Goal: Communication & Community: Answer question/provide support

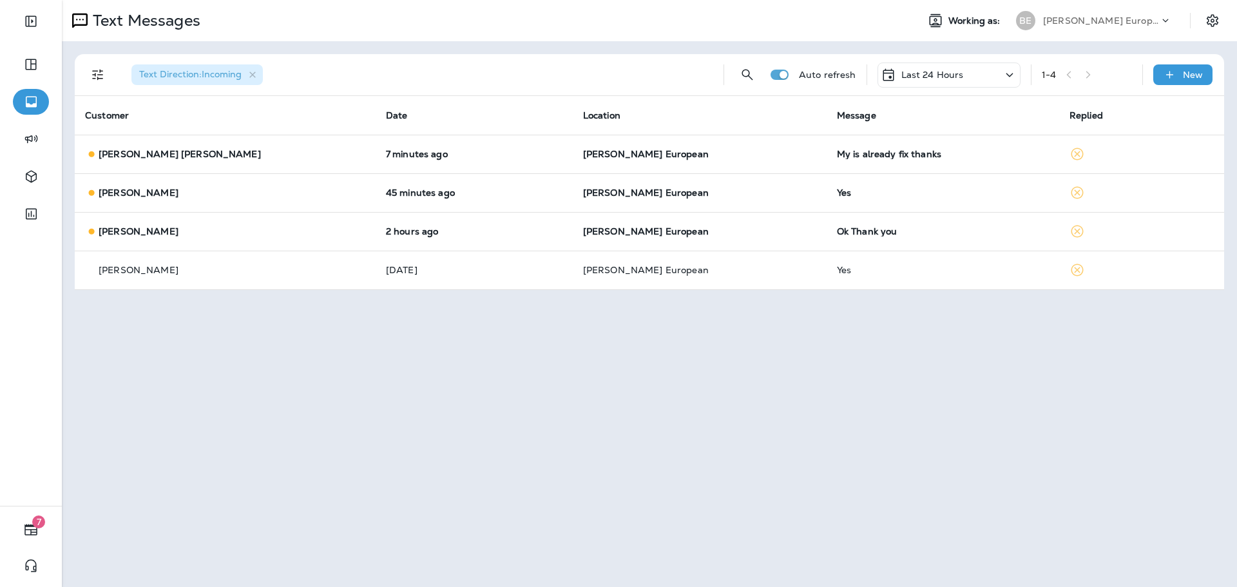
click at [933, 73] on p "Last 24 Hours" at bounding box center [933, 75] width 63 height 10
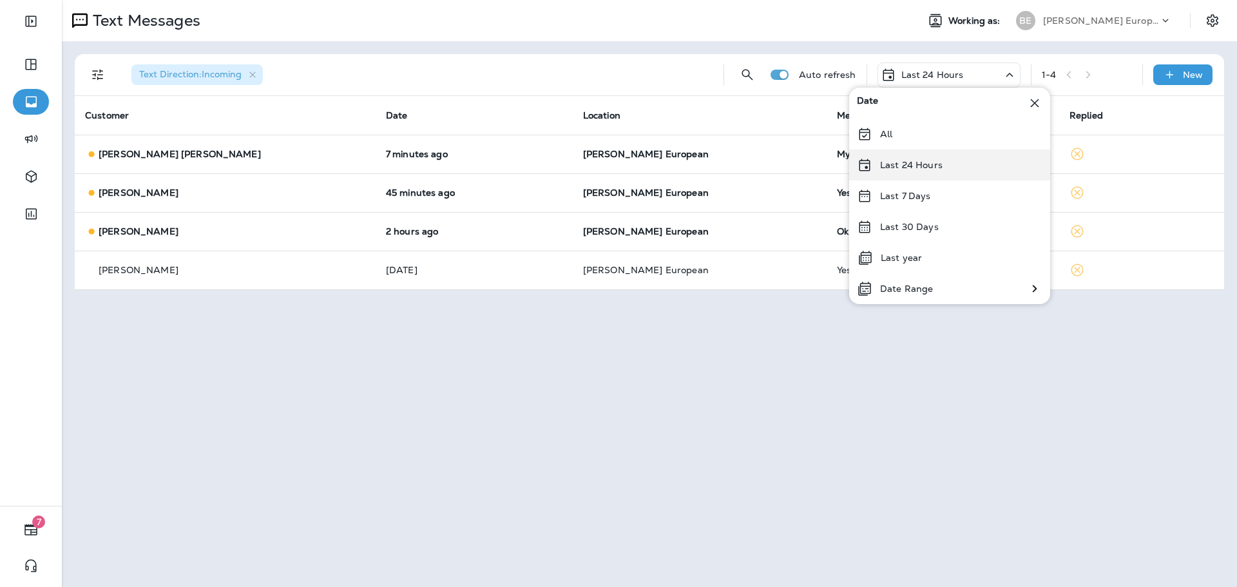
click at [913, 173] on div "Last 24 Hours" at bounding box center [949, 165] width 201 height 31
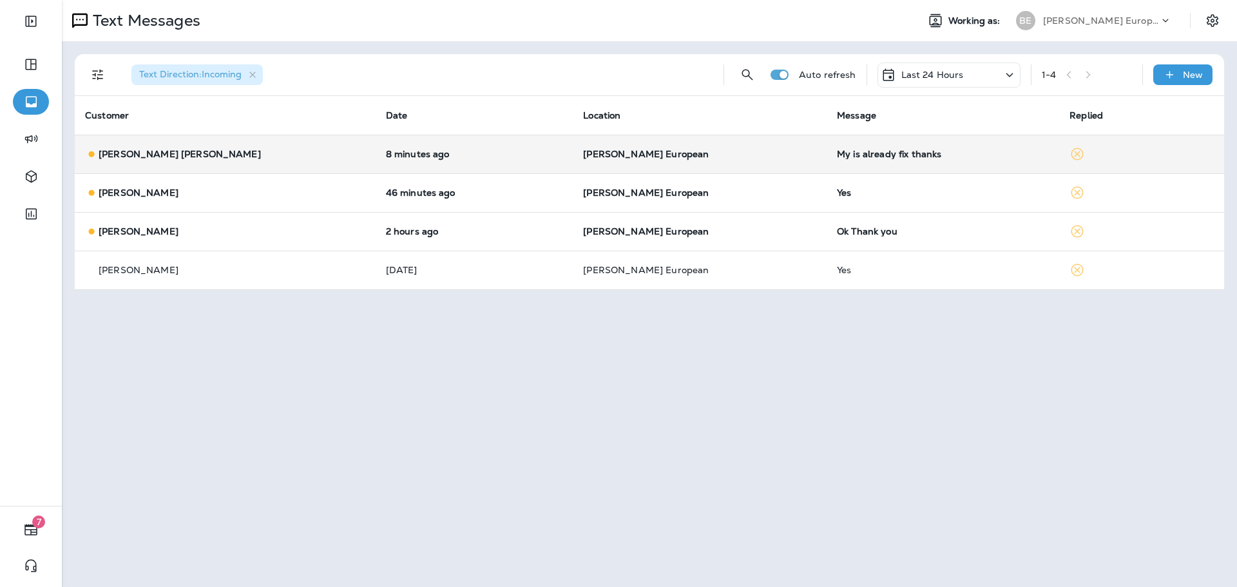
click at [837, 152] on div "My is already fix thanks" at bounding box center [943, 154] width 212 height 10
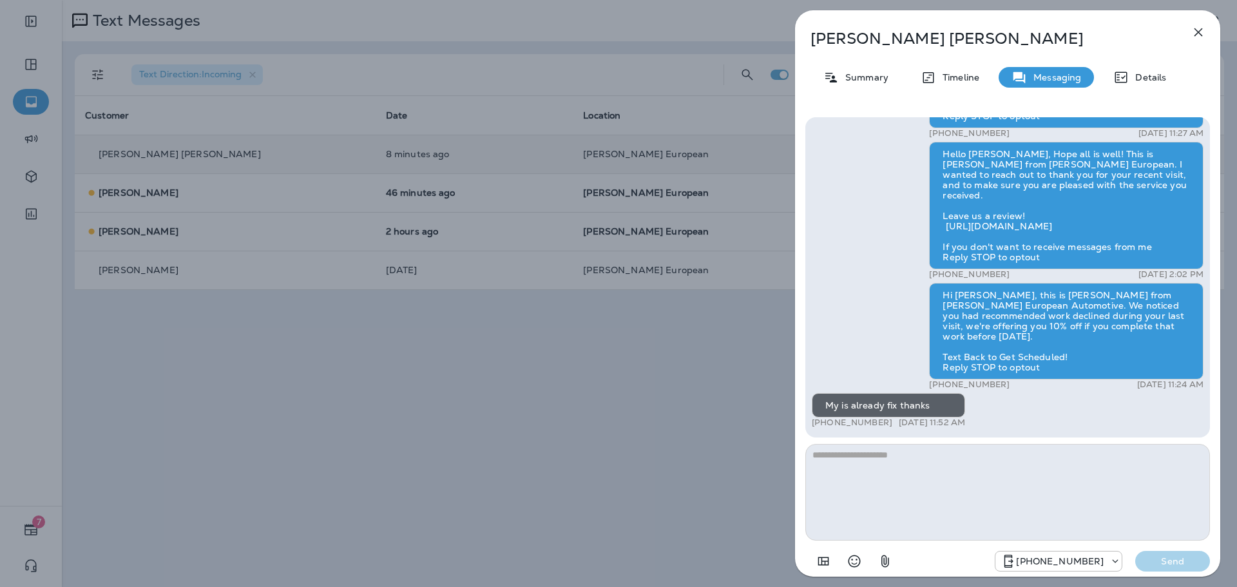
click at [1192, 31] on icon "button" at bounding box center [1198, 31] width 15 height 15
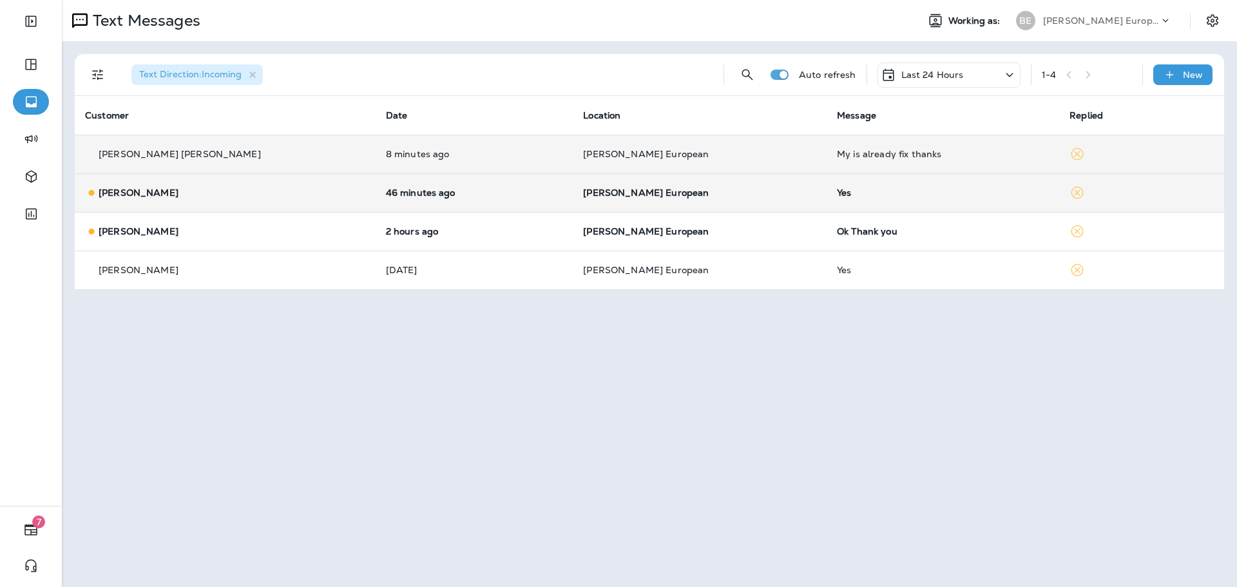
click at [827, 203] on td "Yes" at bounding box center [943, 192] width 233 height 39
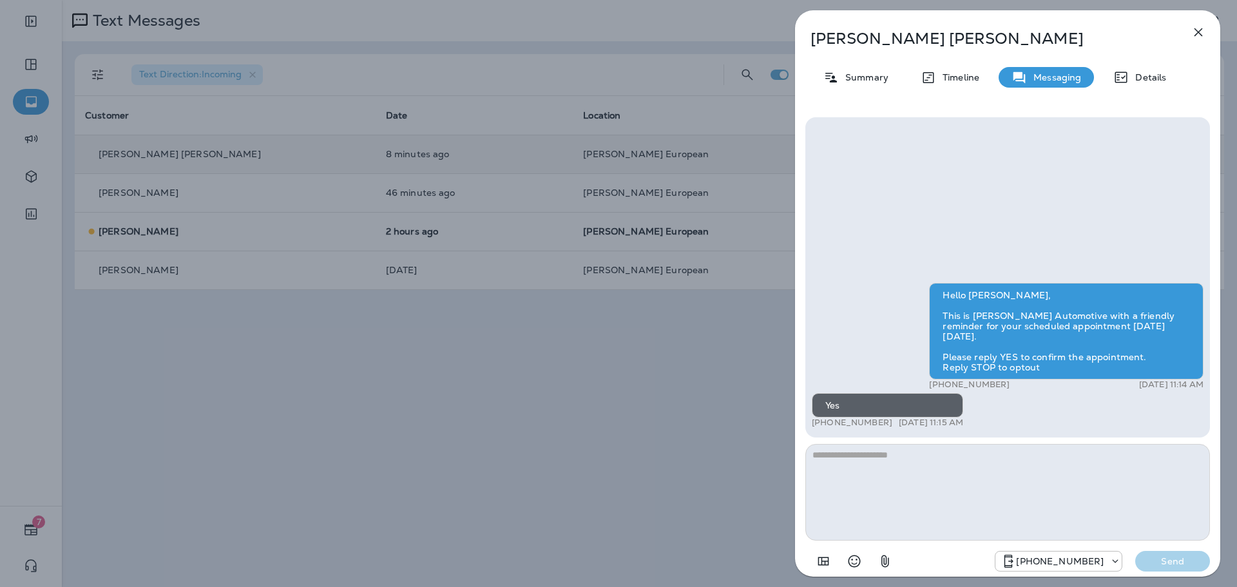
click at [1201, 34] on icon "button" at bounding box center [1199, 32] width 8 height 8
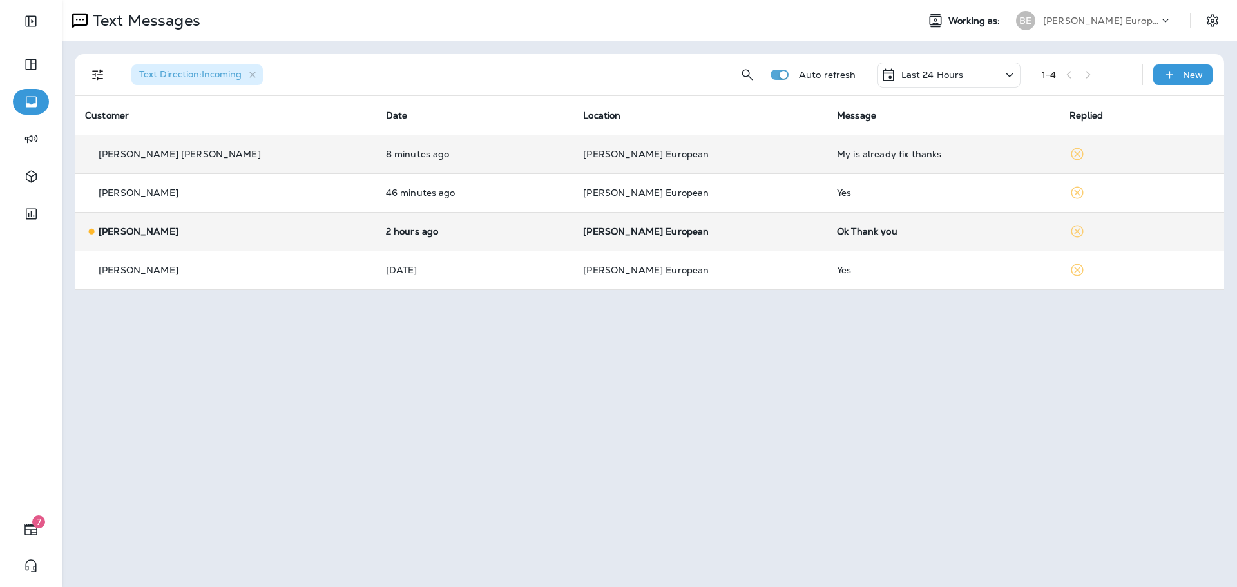
click at [837, 236] on div "Ok Thank you" at bounding box center [943, 231] width 212 height 10
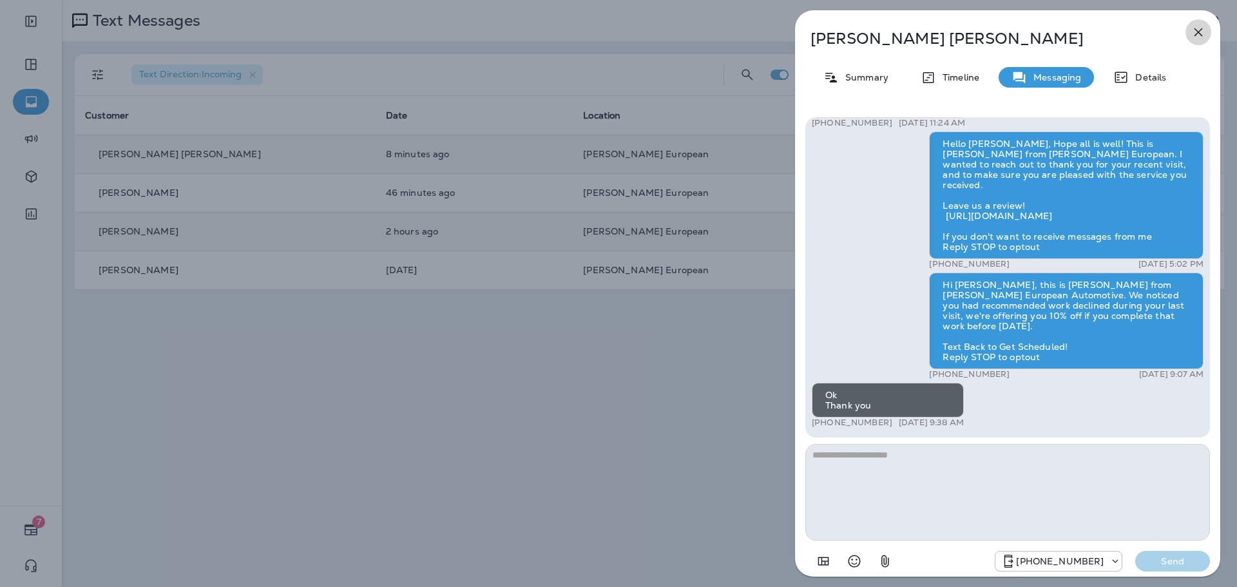
click at [1194, 35] on icon "button" at bounding box center [1198, 31] width 15 height 15
